Goal: Find specific page/section: Find specific page/section

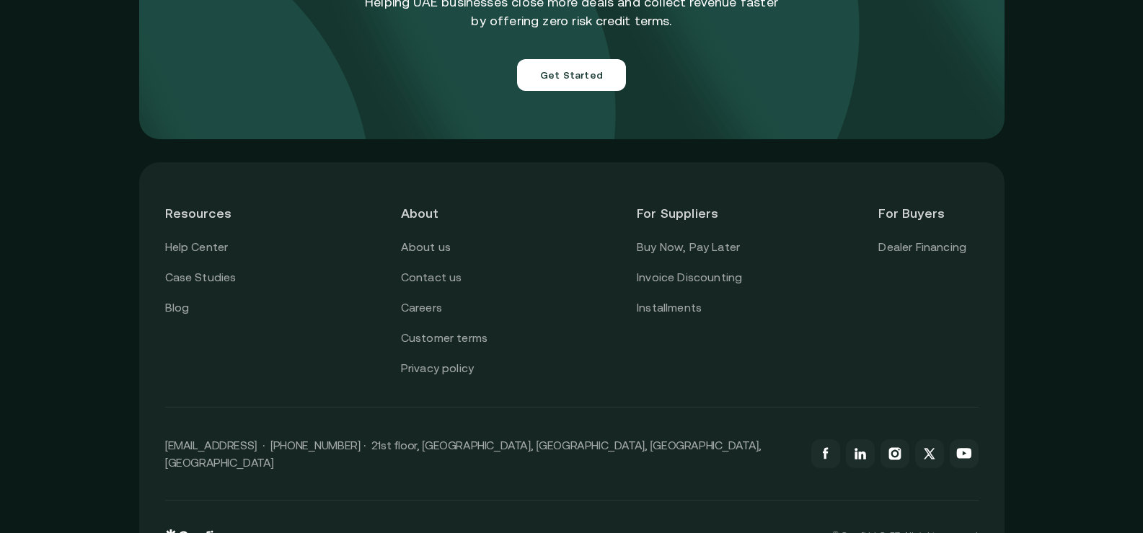
scroll to position [5172, 0]
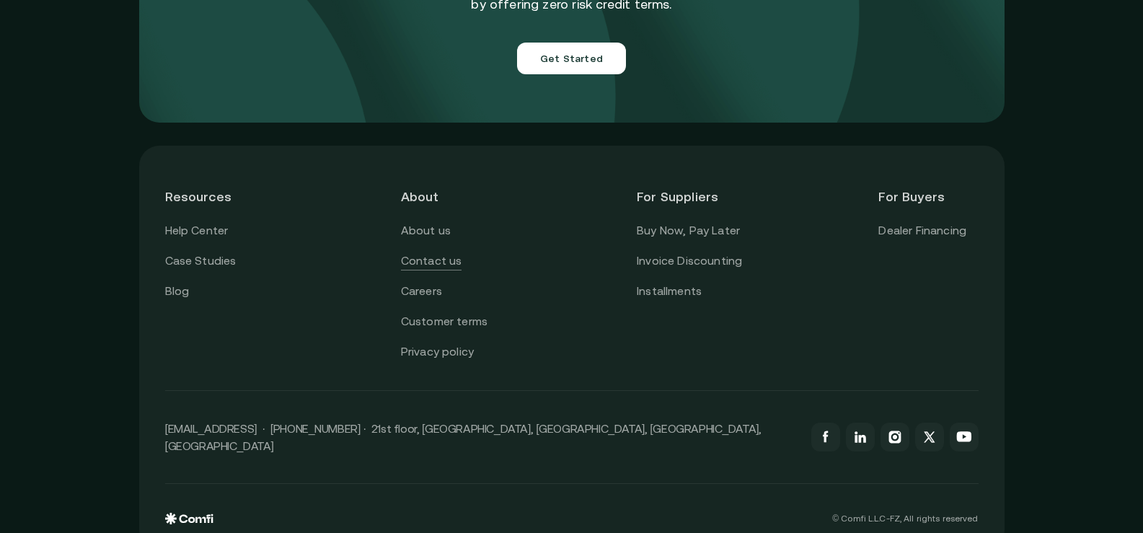
click at [457, 252] on link "Contact us" at bounding box center [431, 261] width 61 height 19
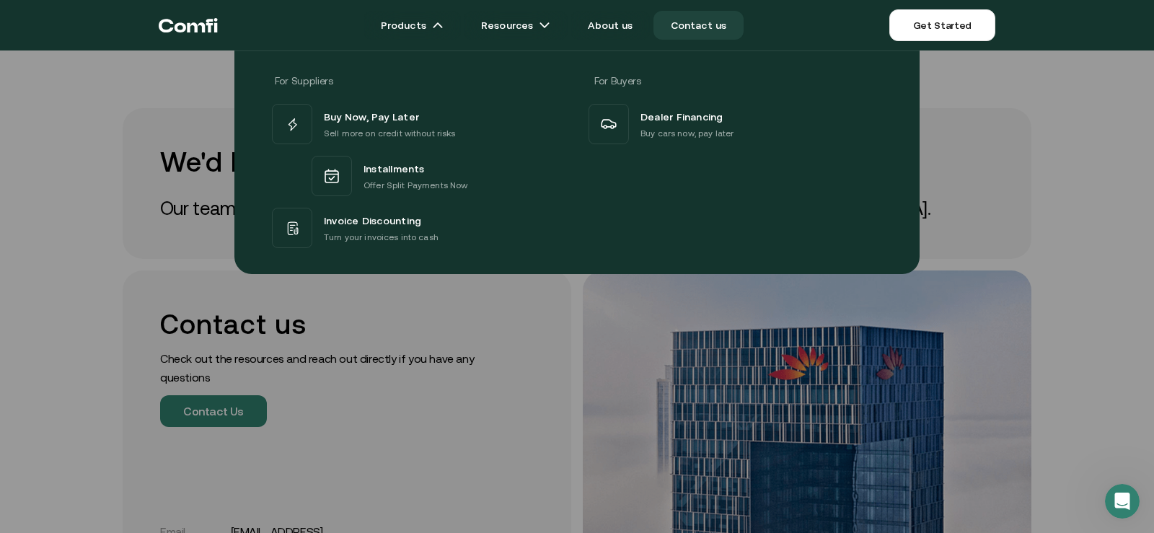
click at [1080, 391] on div at bounding box center [577, 316] width 1154 height 533
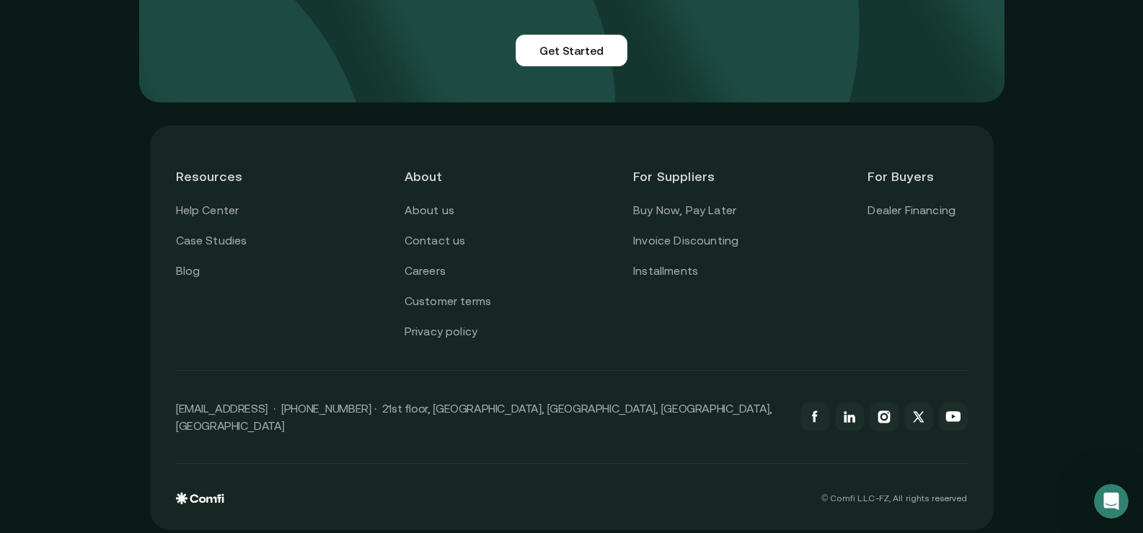
scroll to position [1331, 0]
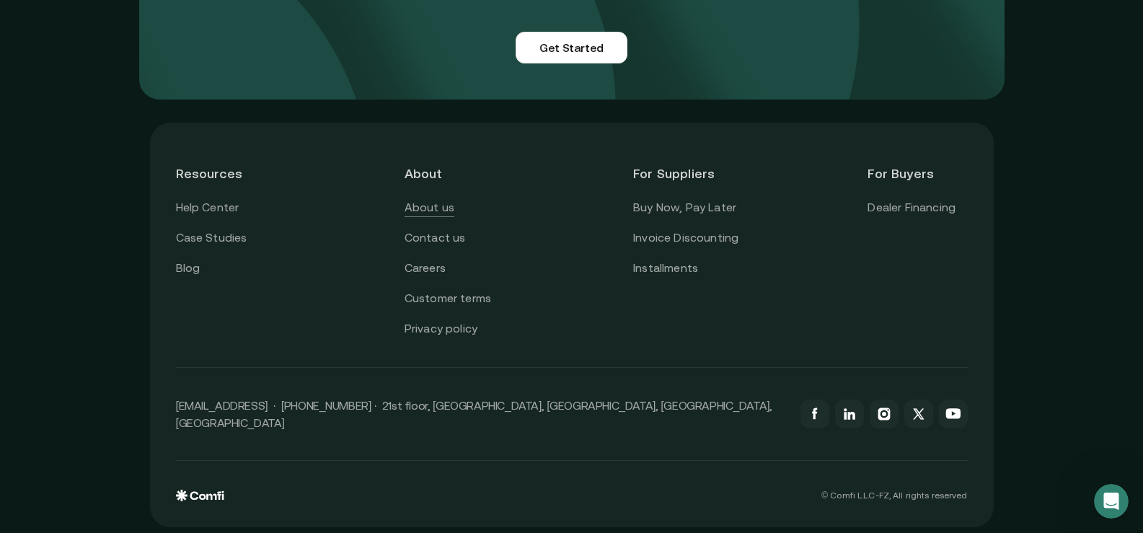
click at [438, 206] on link "About us" at bounding box center [430, 207] width 50 height 19
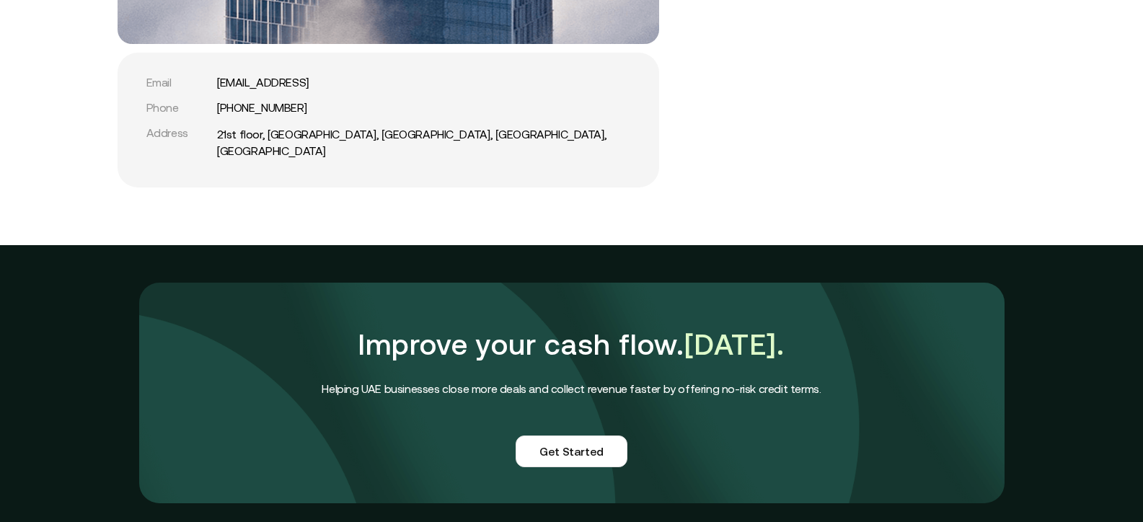
scroll to position [3643, 0]
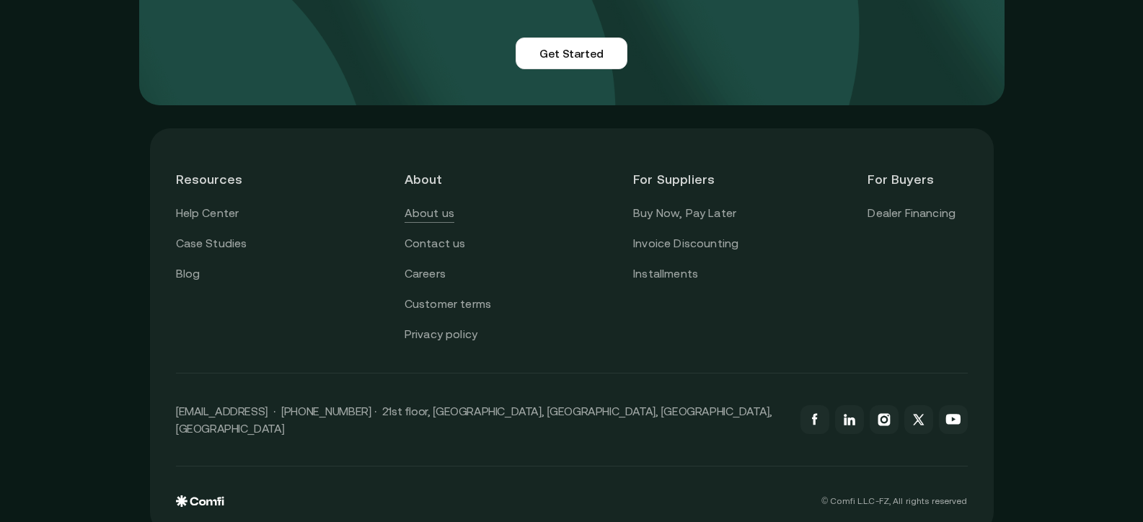
click at [442, 204] on link "About us" at bounding box center [430, 213] width 50 height 19
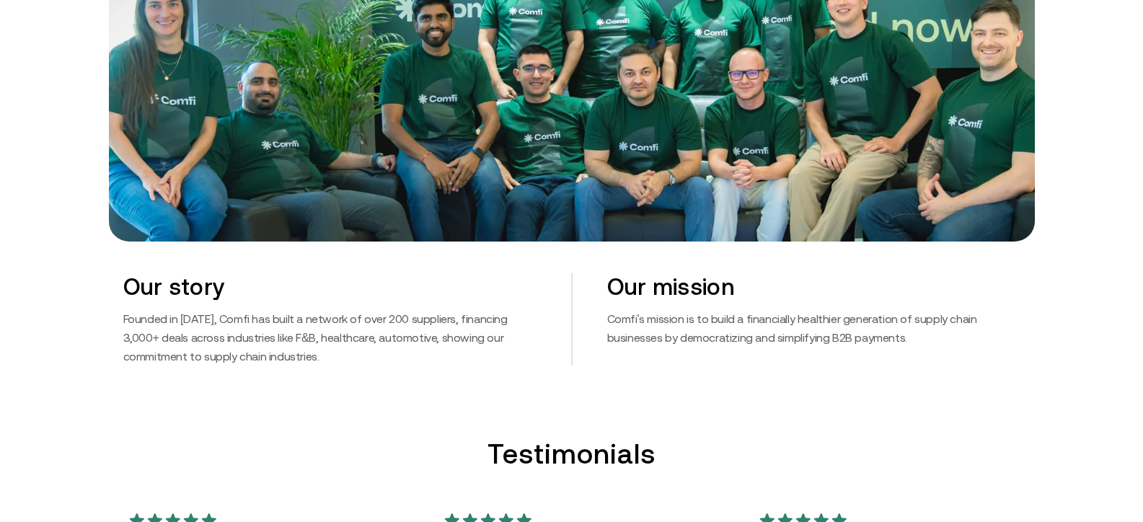
scroll to position [505, 0]
